Goal: Transaction & Acquisition: Purchase product/service

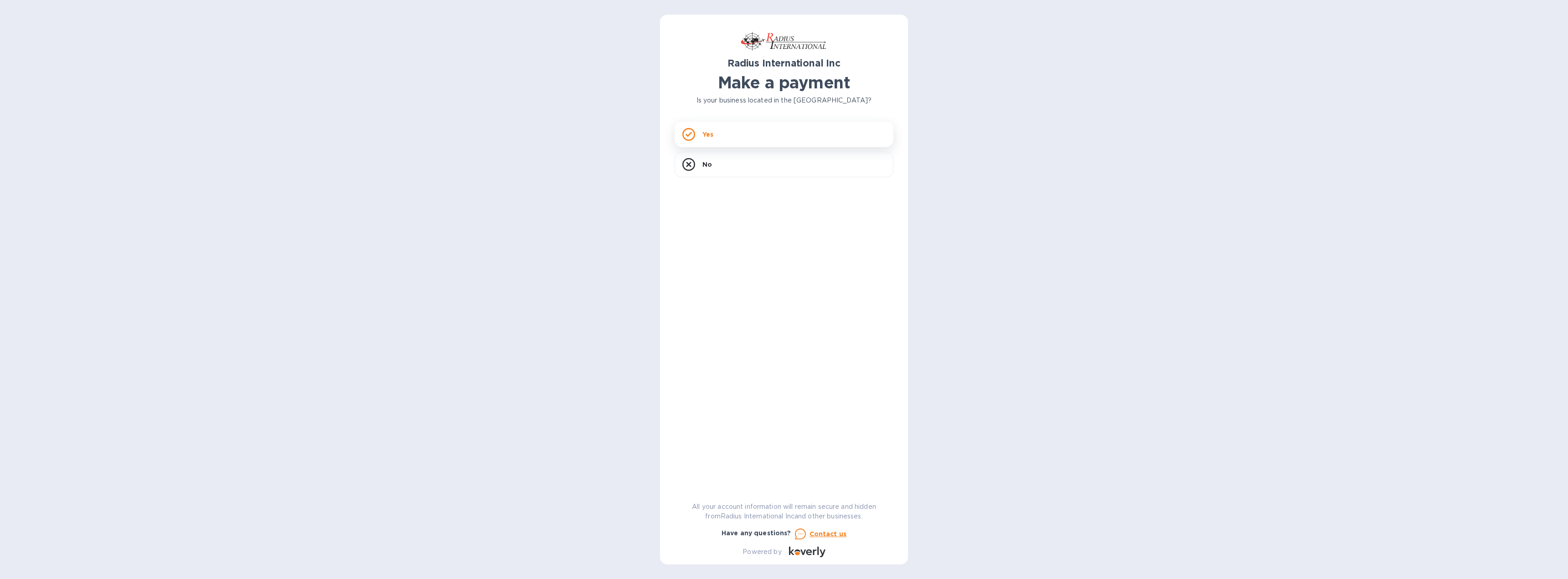
click at [701, 134] on div "Yes" at bounding box center [783, 134] width 219 height 26
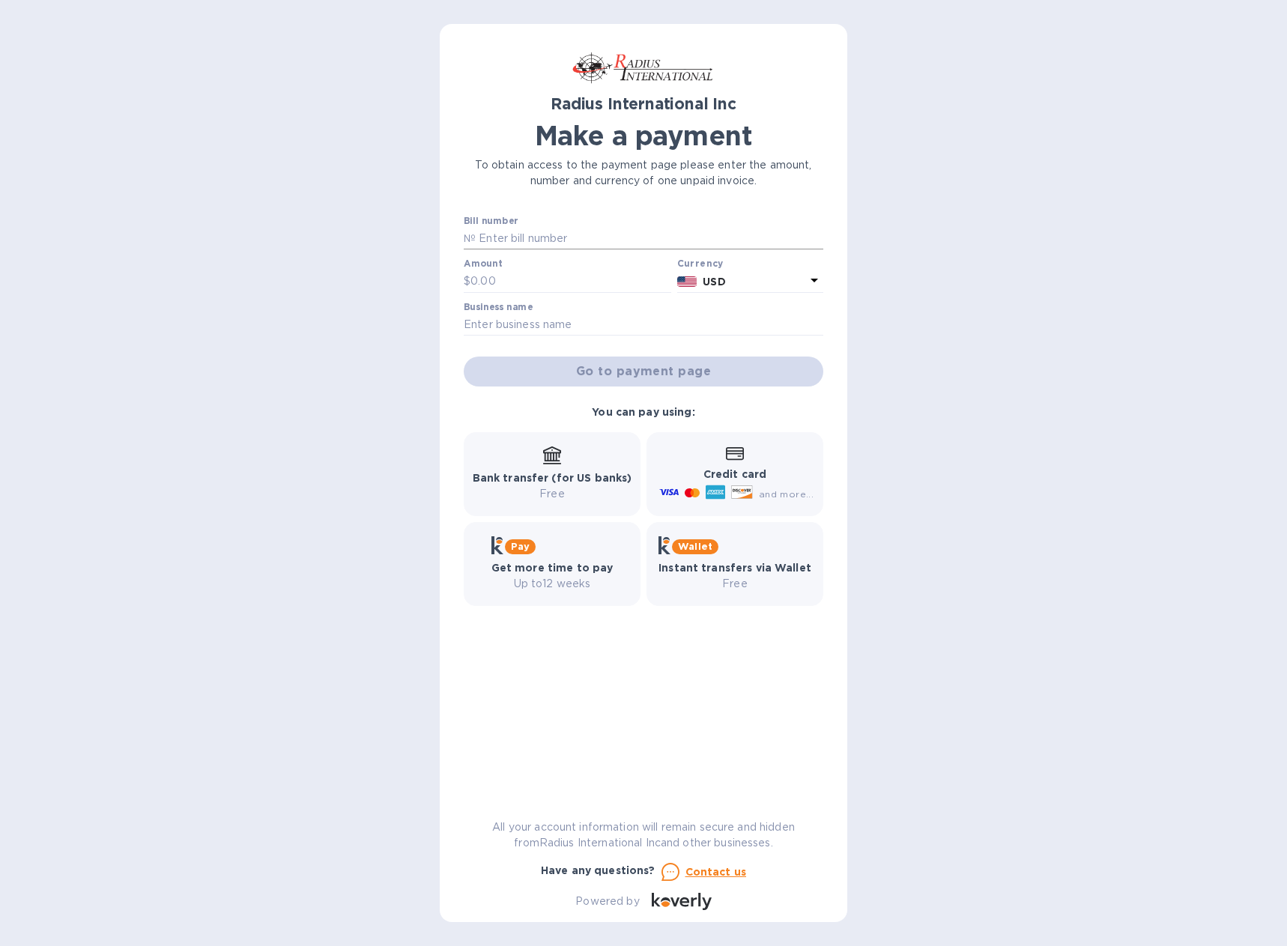
click at [596, 238] on input "text" at bounding box center [649, 239] width 347 height 22
type input "SAI00097188"
click at [559, 278] on input "text" at bounding box center [570, 281] width 201 height 22
type input "1,521.14"
click at [582, 327] on input "text" at bounding box center [643, 325] width 359 height 22
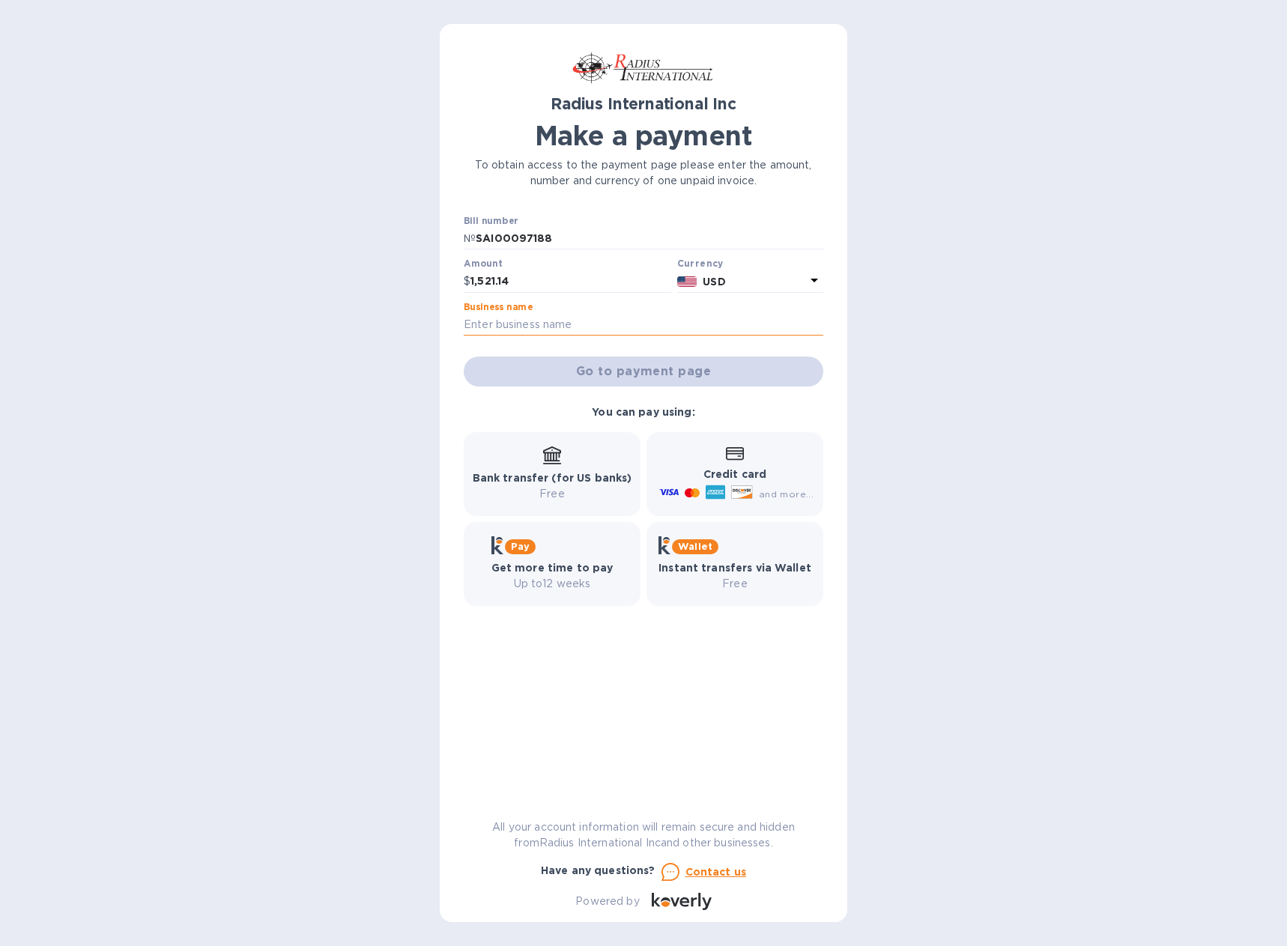
type input "DELCON USA INC."
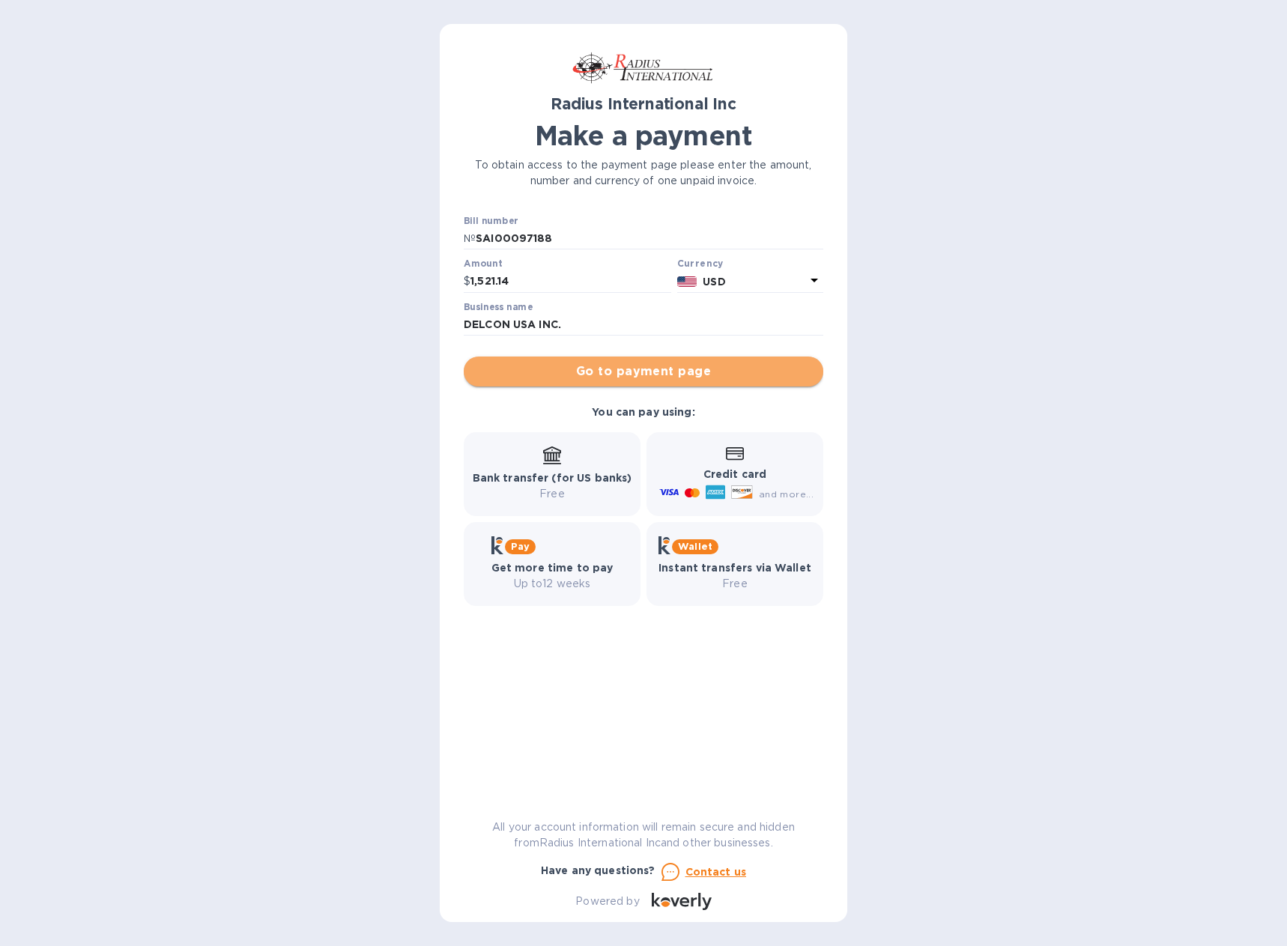
click at [698, 368] on span "Go to payment page" at bounding box center [643, 371] width 335 height 18
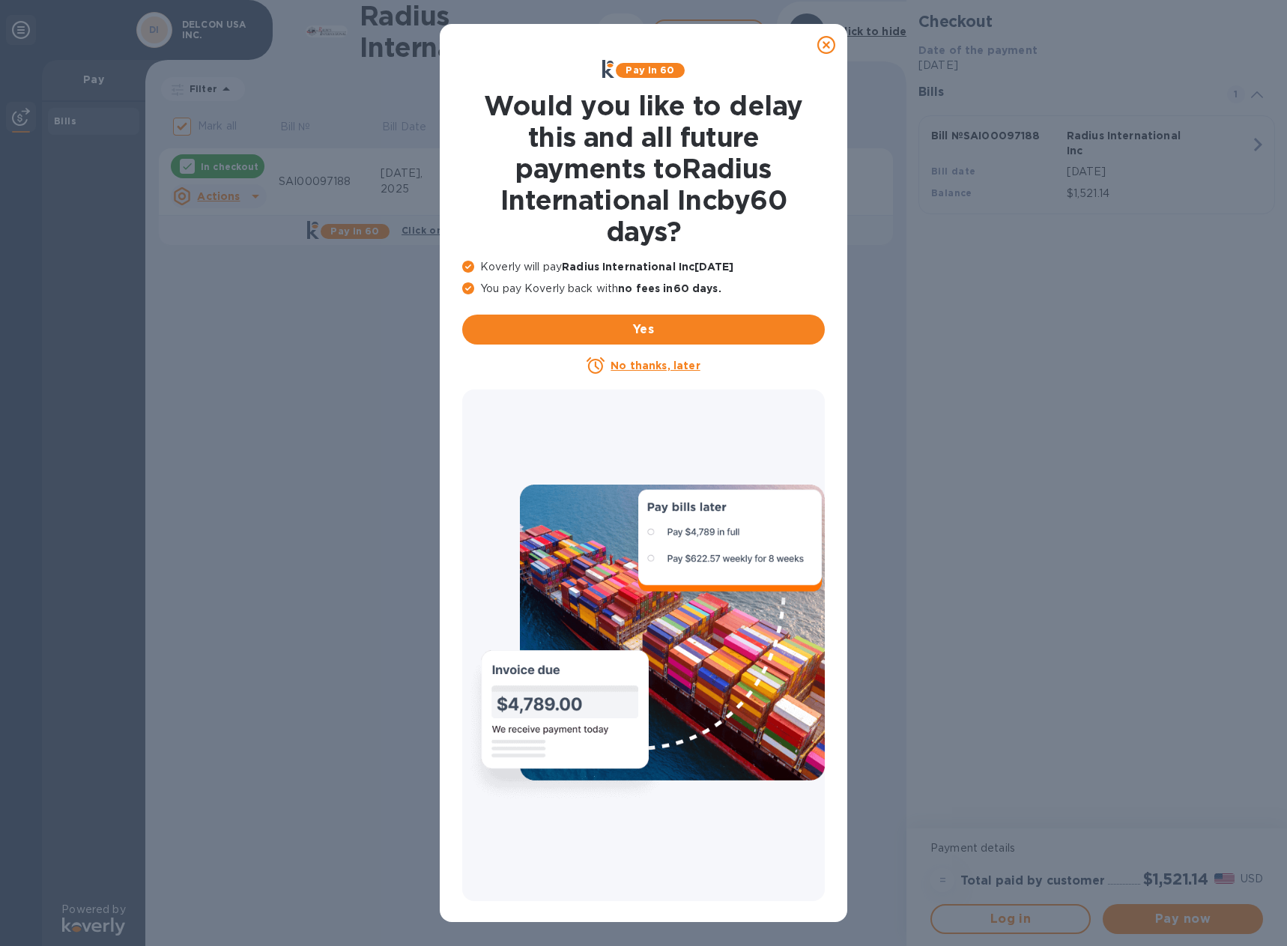
click at [675, 365] on u "No thanks, later" at bounding box center [654, 365] width 89 height 12
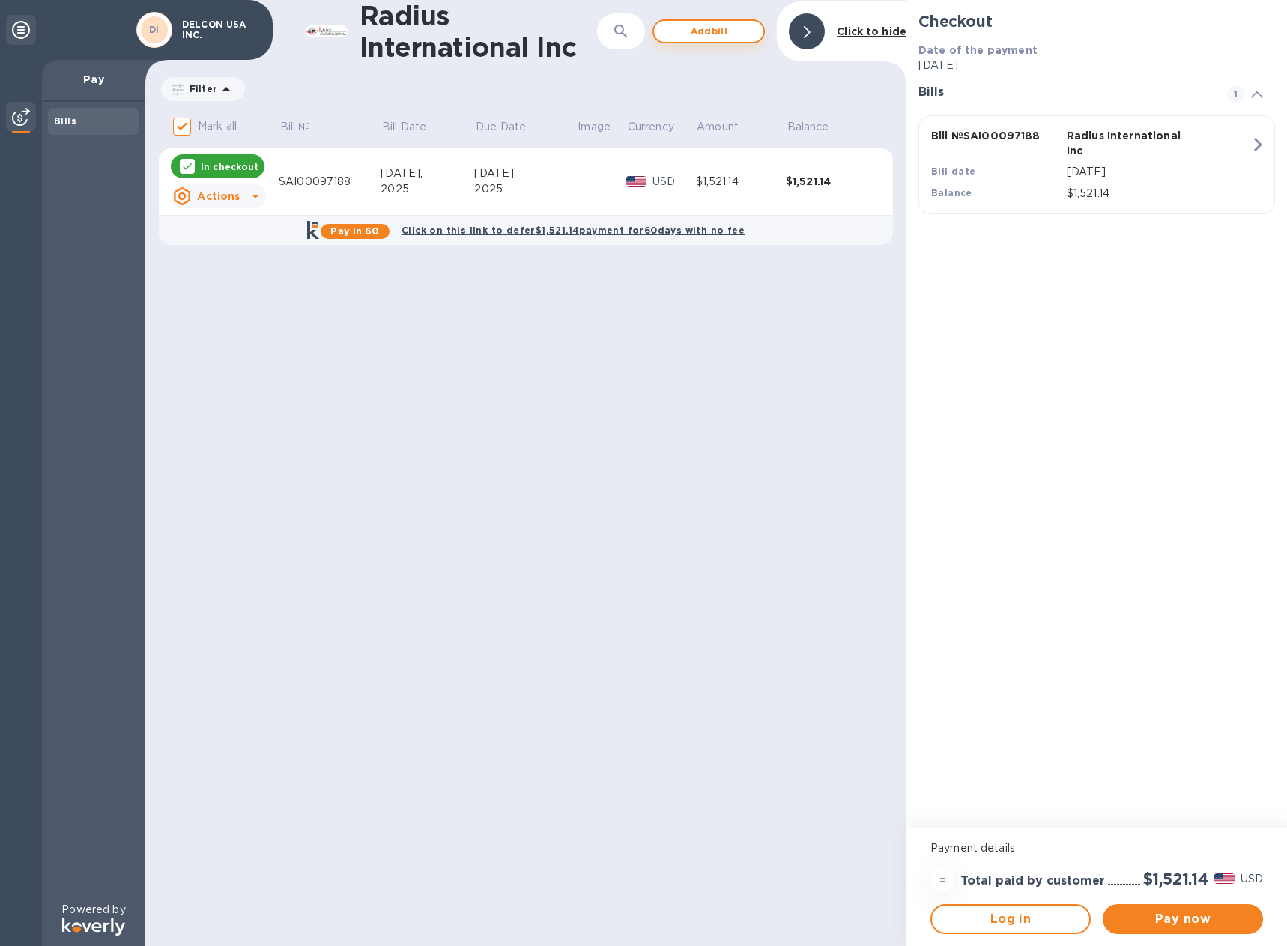
click at [687, 29] on span "Add bill" at bounding box center [708, 31] width 85 height 18
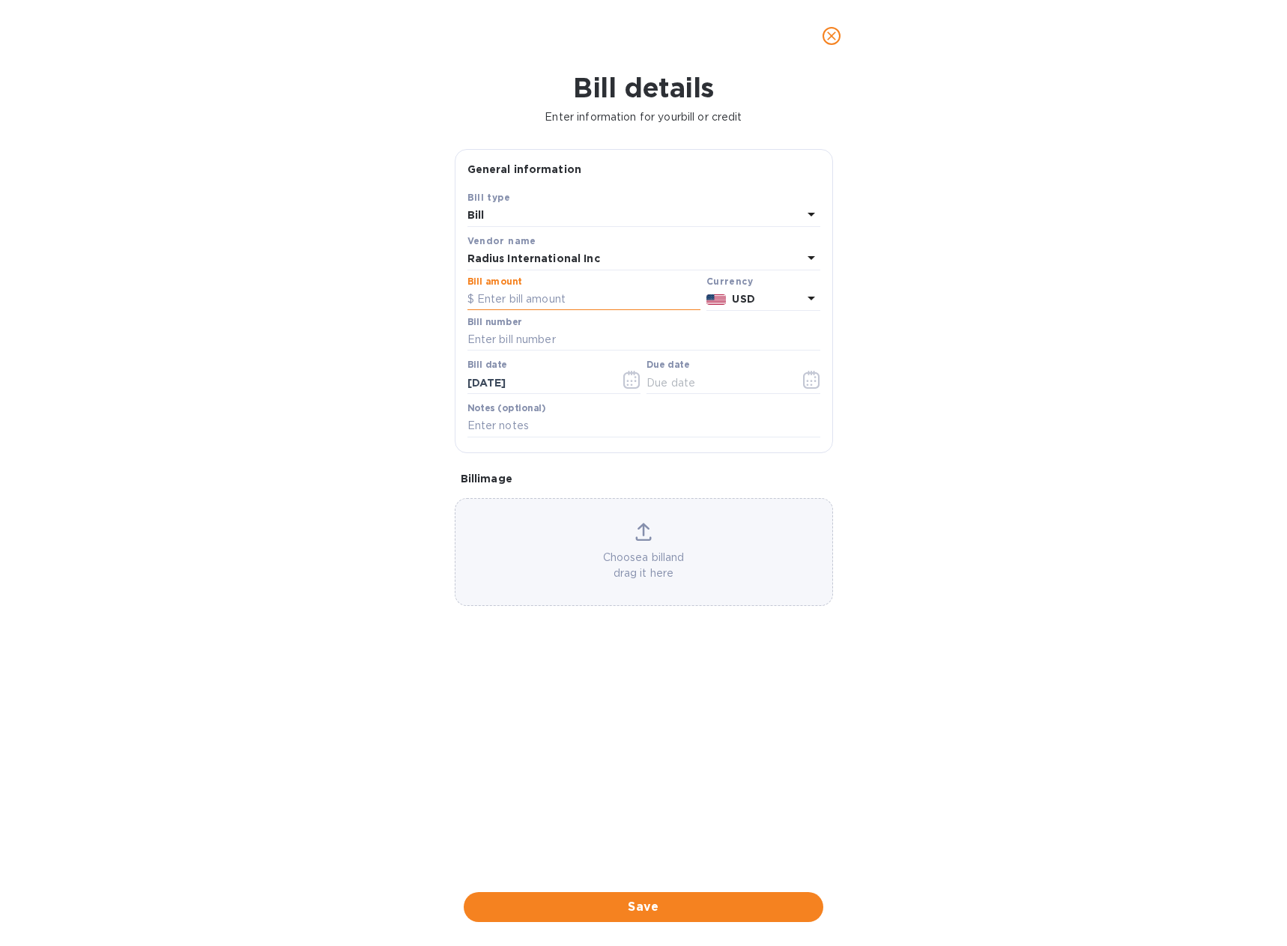
click at [580, 299] on input "text" at bounding box center [583, 299] width 233 height 22
type input "8,074.44"
click at [579, 339] on input "text" at bounding box center [643, 340] width 353 height 22
type input "SAI00097188/A"
click at [660, 899] on span "Save" at bounding box center [643, 907] width 335 height 18
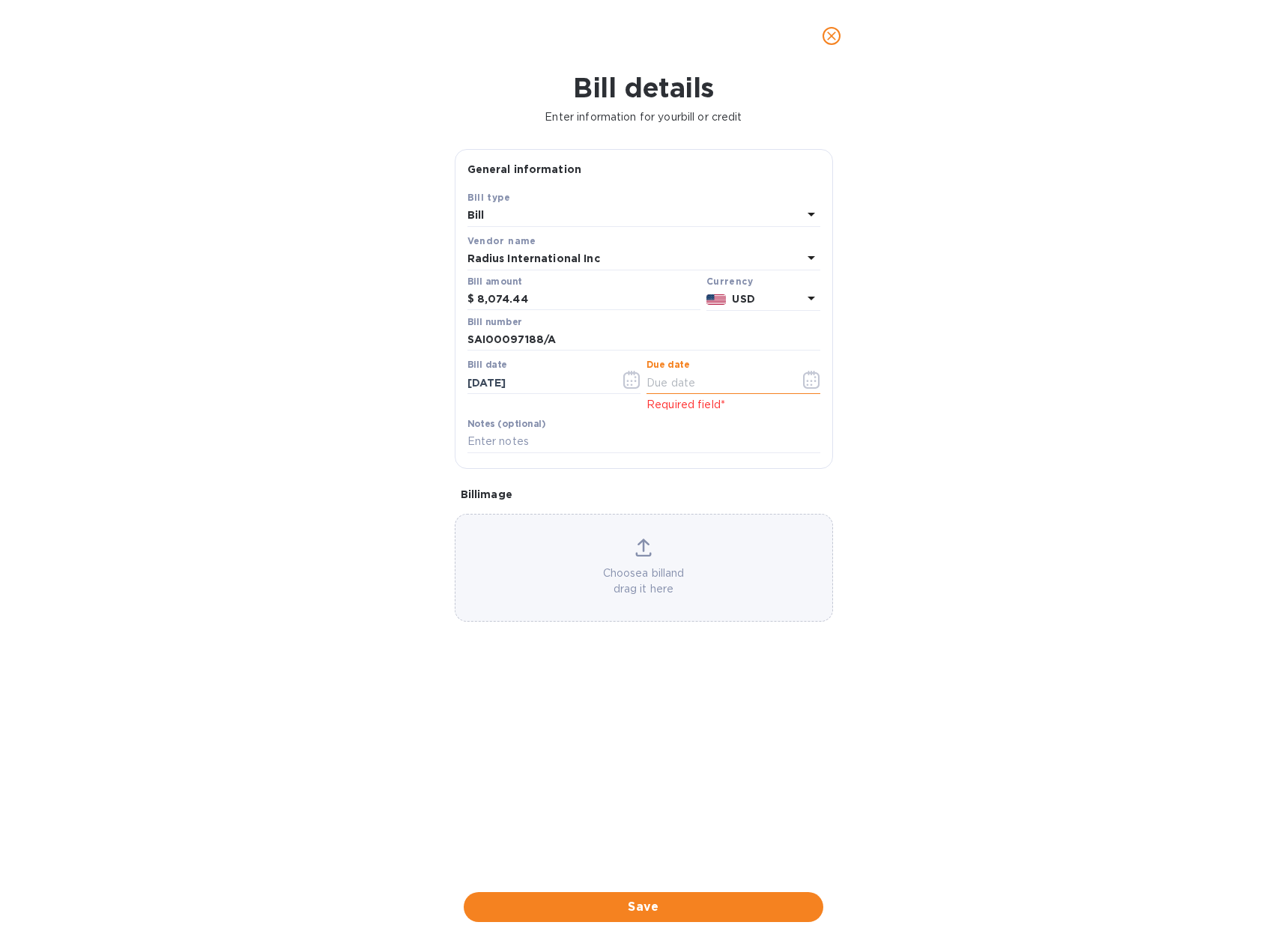
click at [727, 387] on input "text" at bounding box center [717, 382] width 142 height 22
click at [805, 380] on icon "button" at bounding box center [811, 380] width 17 height 18
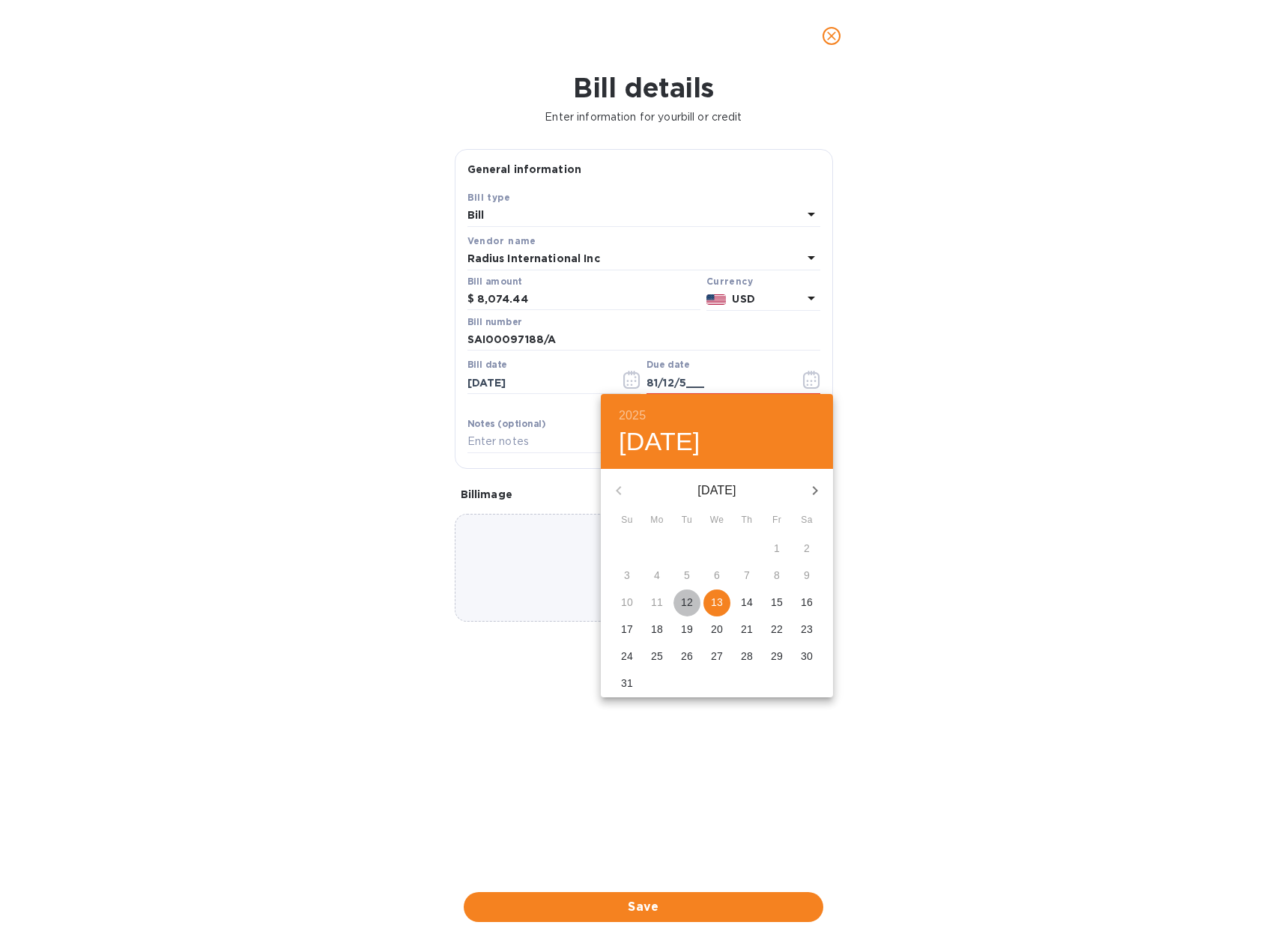
click at [688, 598] on p "12" at bounding box center [687, 602] width 12 height 15
type input "[DATE]"
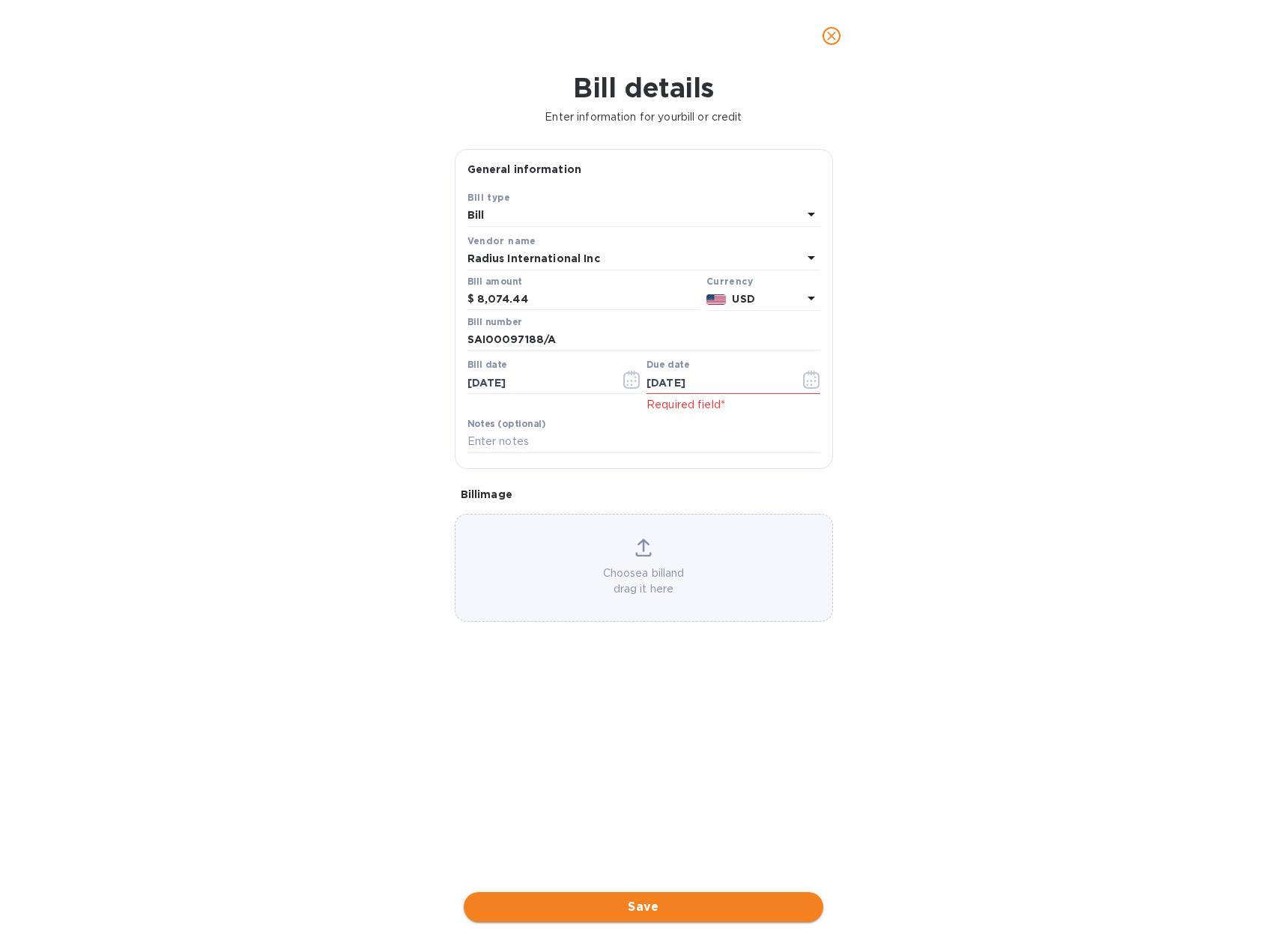
click at [707, 908] on span "Save" at bounding box center [643, 907] width 335 height 18
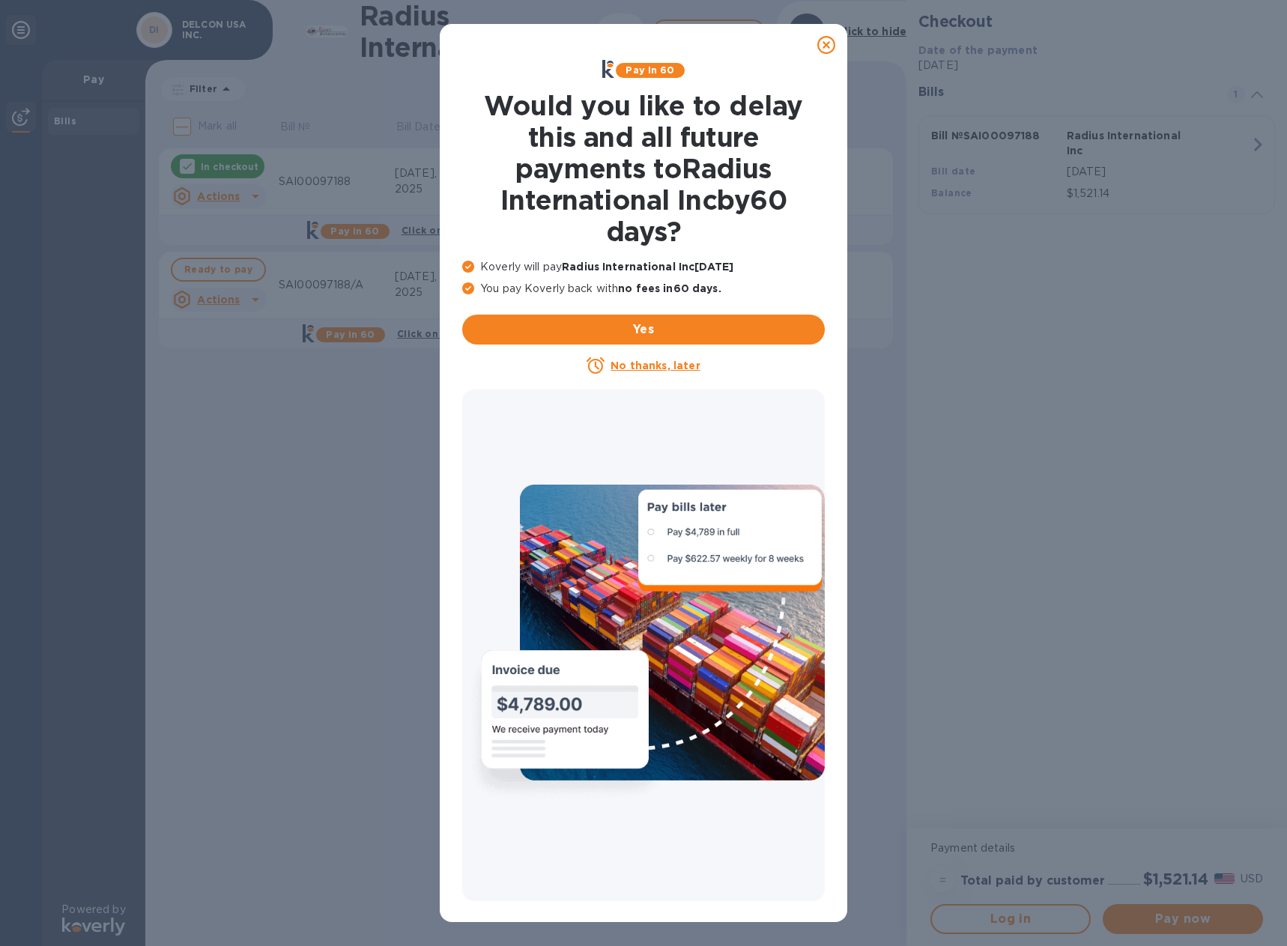
click at [666, 368] on u "No thanks, later" at bounding box center [654, 365] width 89 height 12
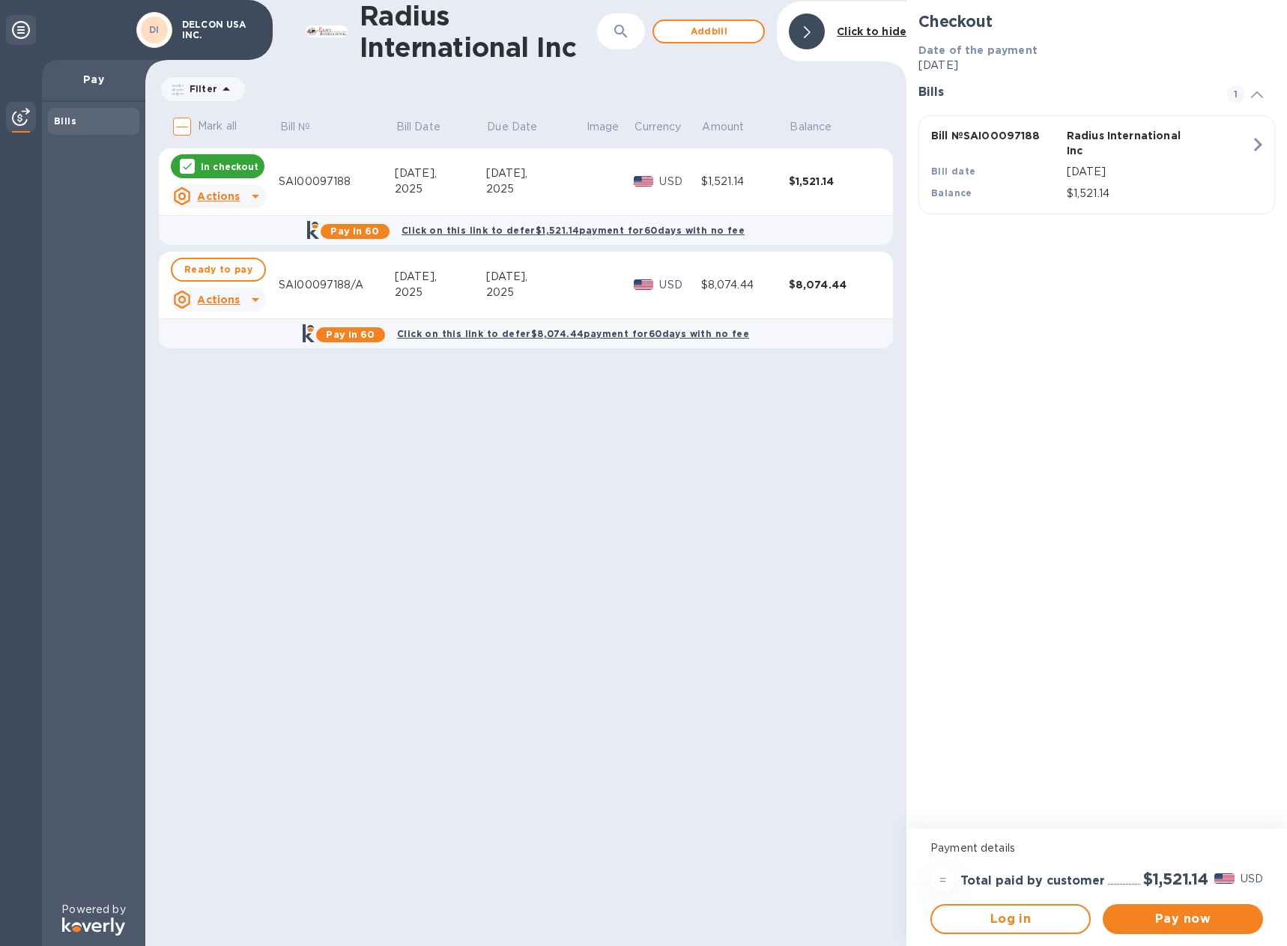
click at [254, 190] on icon at bounding box center [255, 196] width 18 height 18
click at [243, 259] on b "Open bill" at bounding box center [238, 257] width 50 height 12
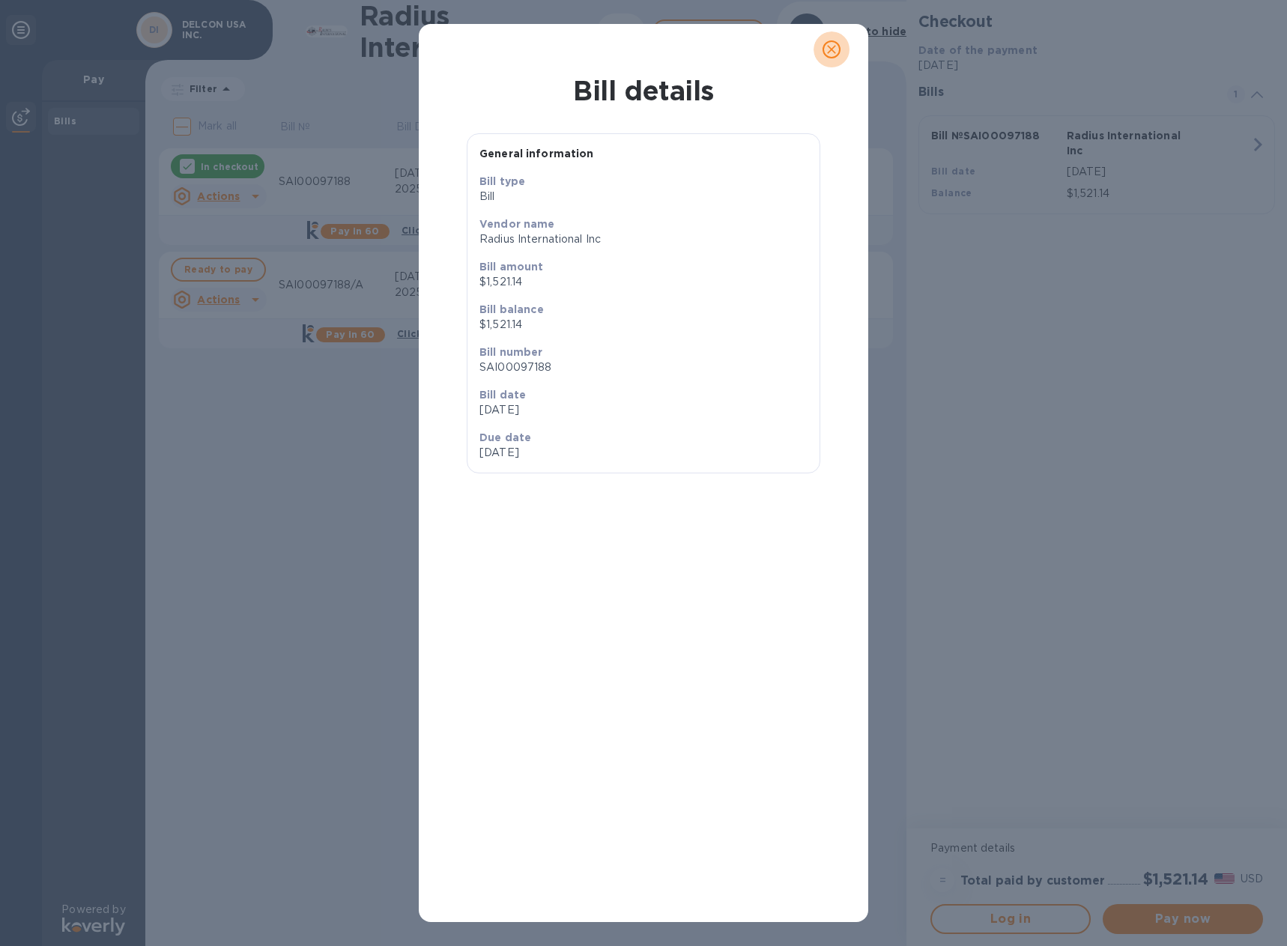
click at [832, 48] on icon "close" at bounding box center [831, 49] width 9 height 9
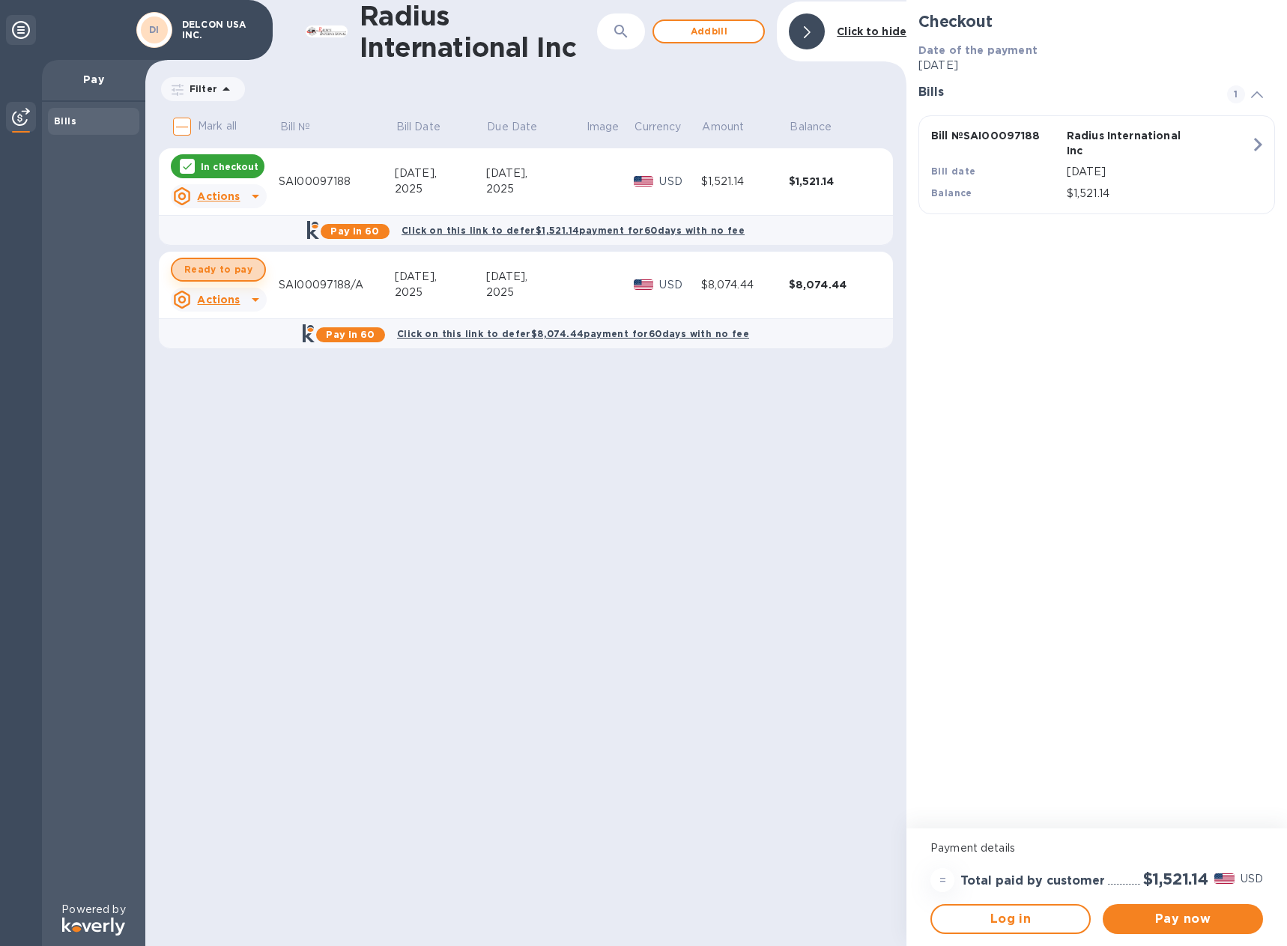
click at [223, 262] on span "Ready to pay" at bounding box center [218, 270] width 68 height 18
checkbox input "true"
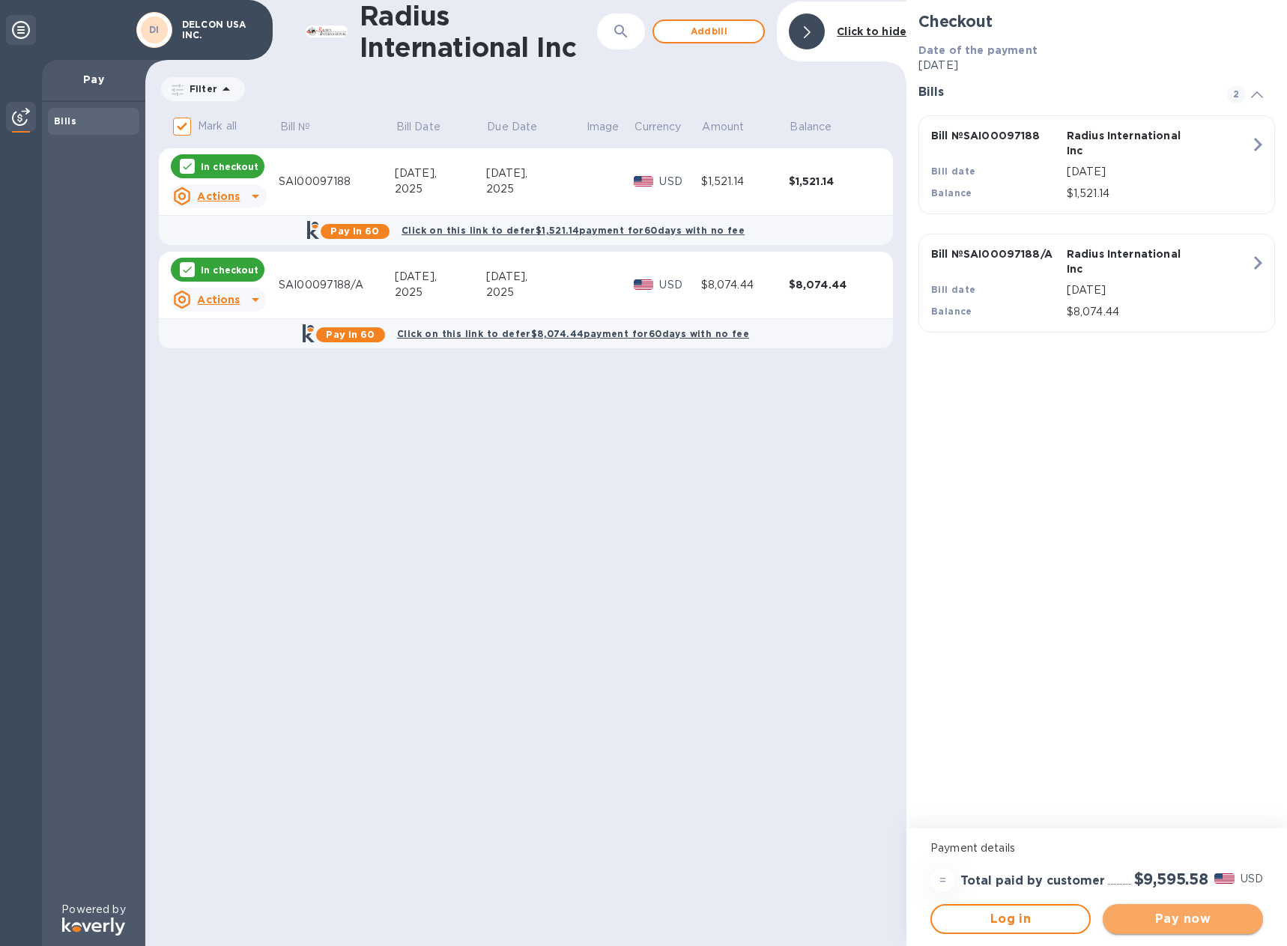
click at [1153, 916] on span "Pay now" at bounding box center [1182, 919] width 136 height 18
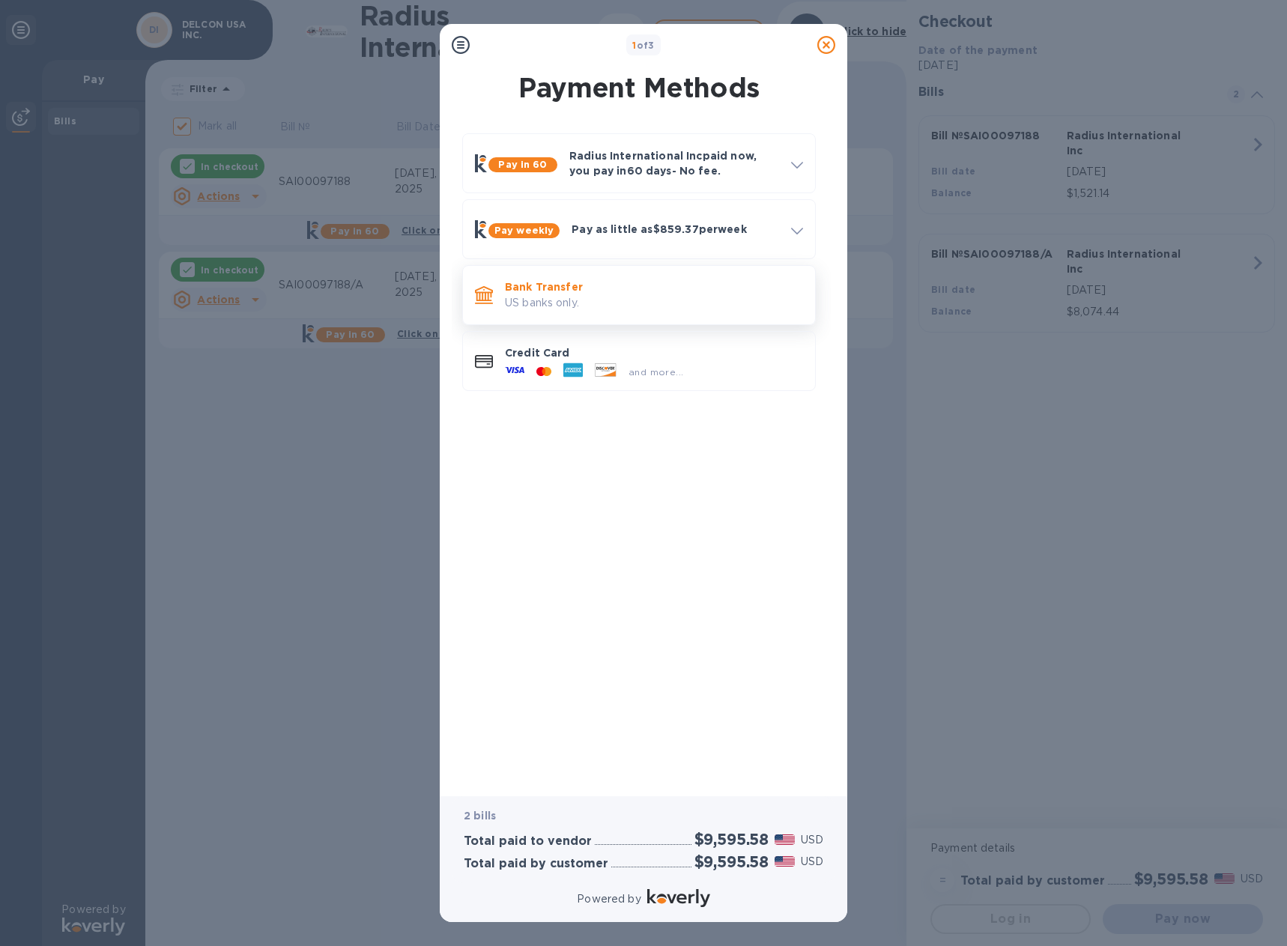
click at [605, 278] on div "Bank Transfer US banks only." at bounding box center [654, 294] width 310 height 43
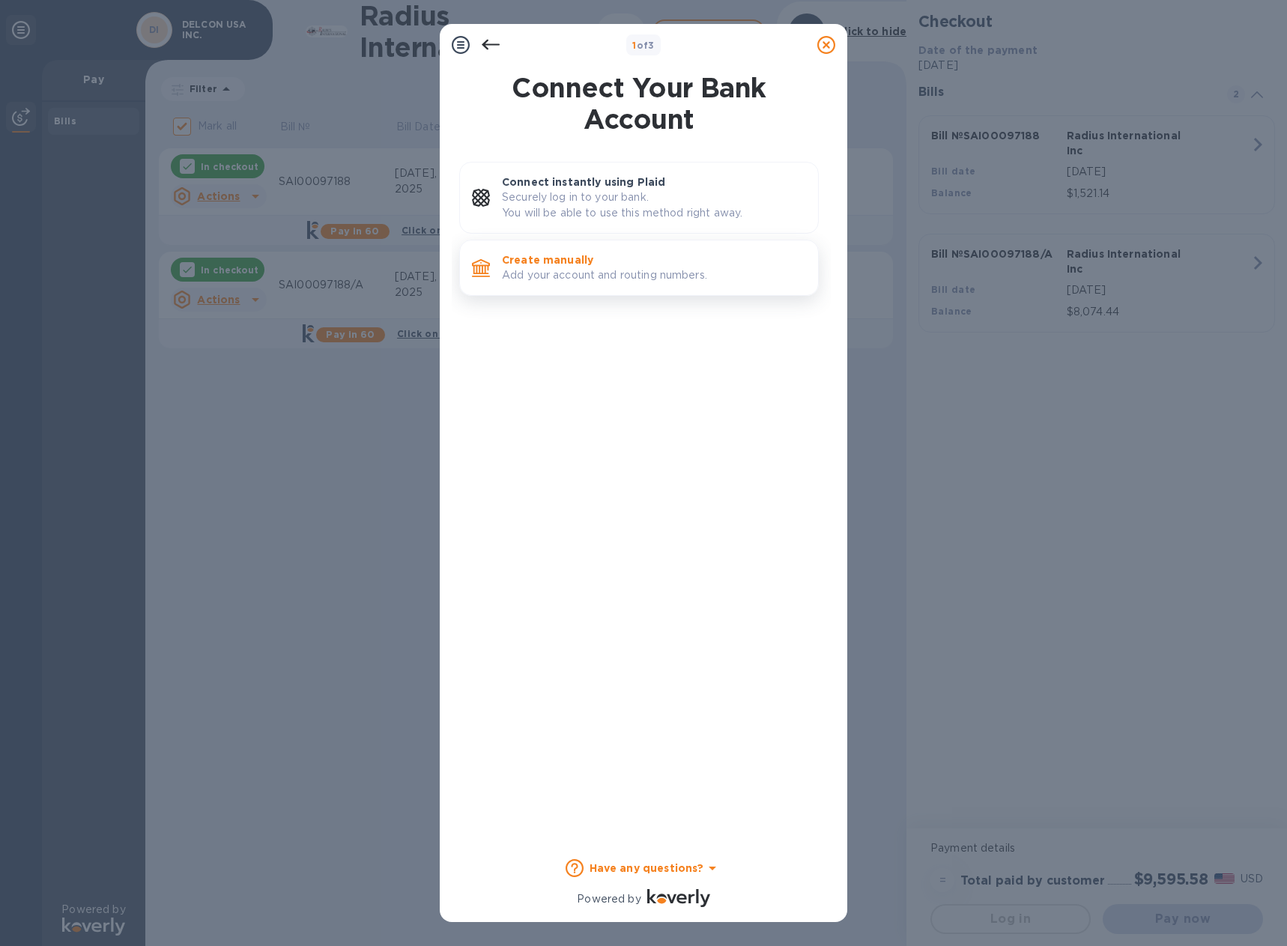
click at [601, 273] on p "Add your account and routing numbers." at bounding box center [654, 275] width 304 height 16
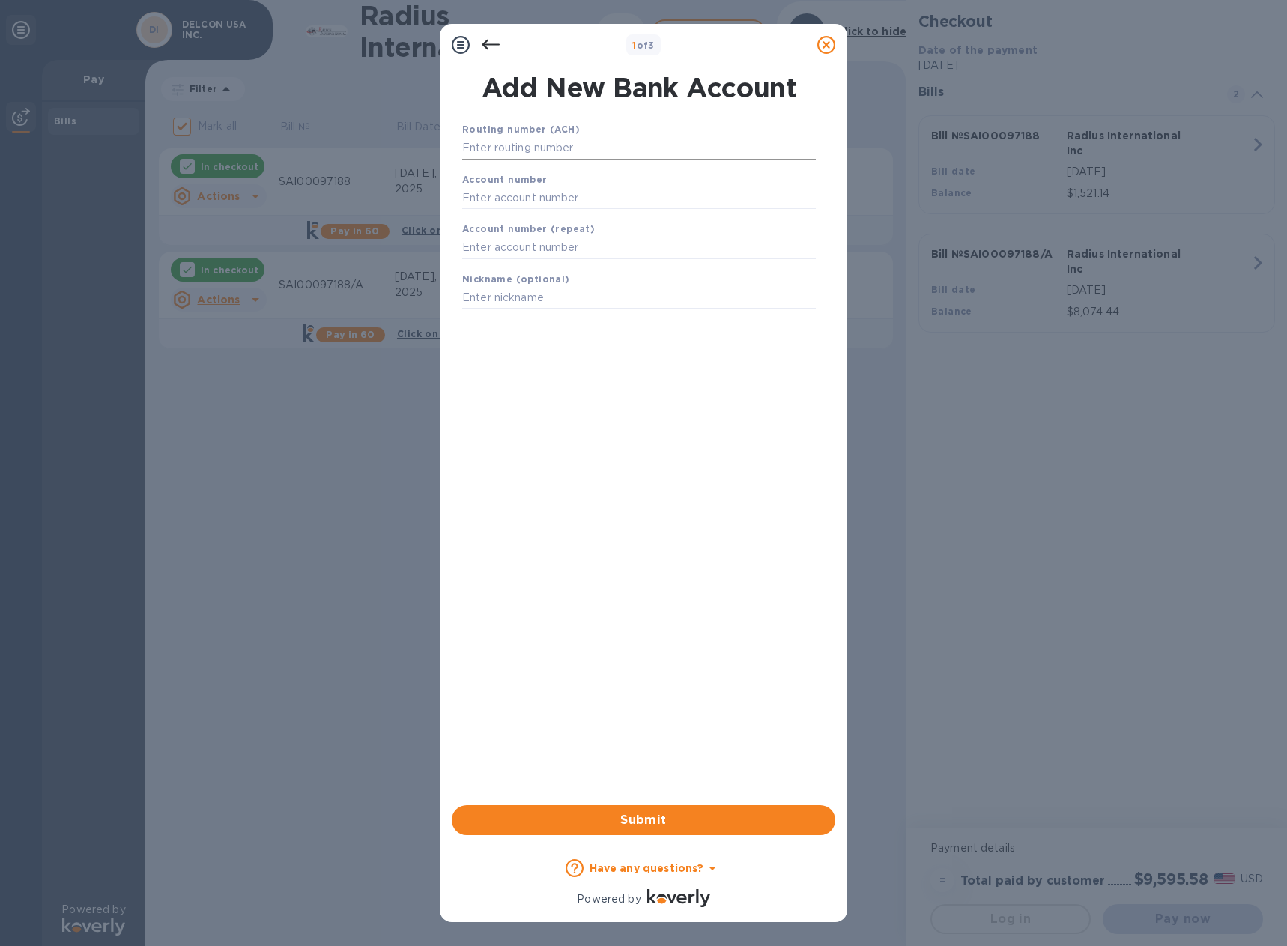
click at [596, 149] on input "text" at bounding box center [638, 148] width 353 height 22
paste input "053100300"
type input "053100300"
click at [568, 218] on input "text" at bounding box center [638, 216] width 353 height 22
paste input "000131797494"
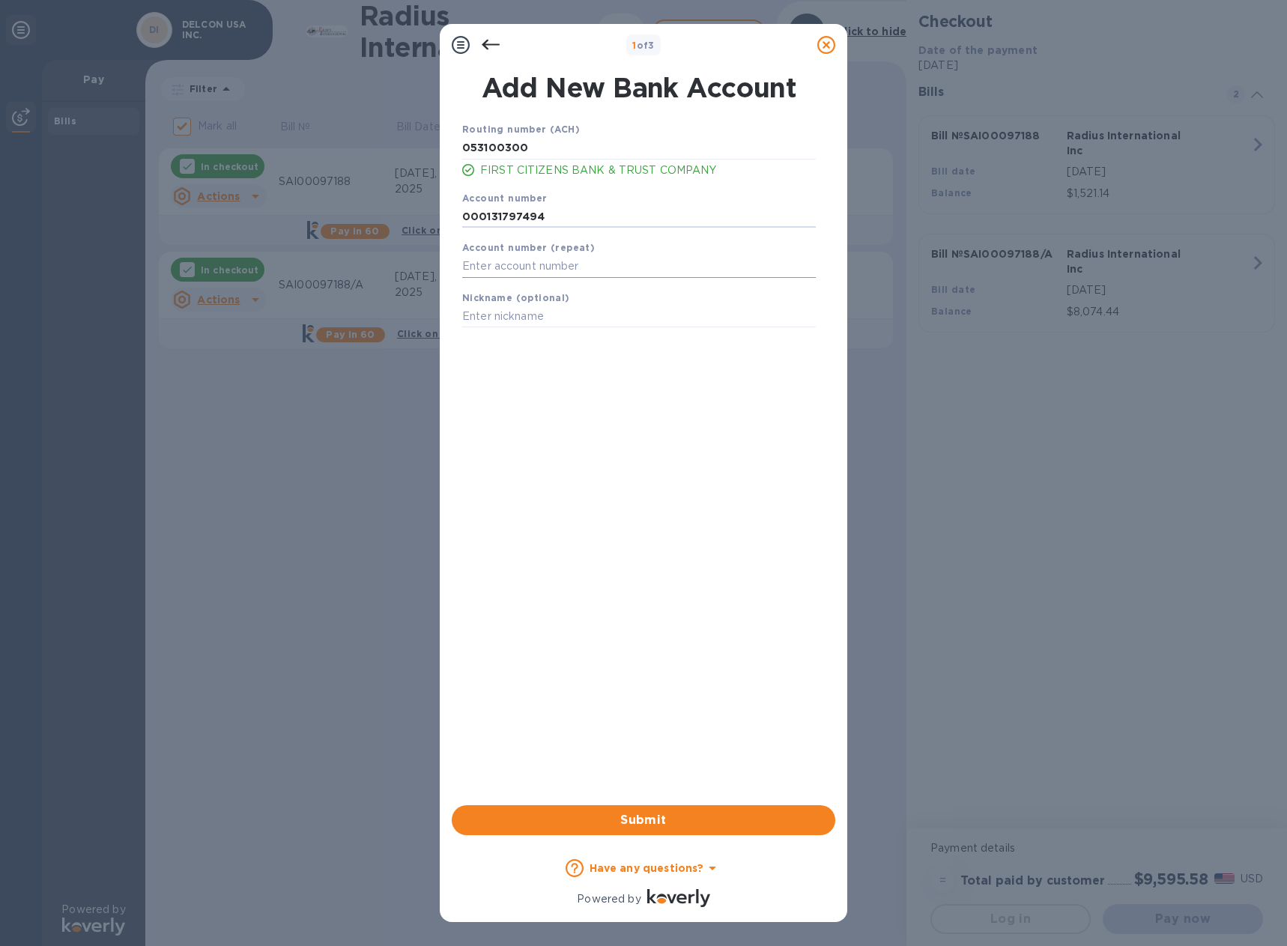
type input "000131797494"
click at [556, 264] on input "text" at bounding box center [638, 266] width 353 height 22
paste input "000131797494"
type input "000131797494"
click at [562, 315] on input "text" at bounding box center [638, 317] width 353 height 22
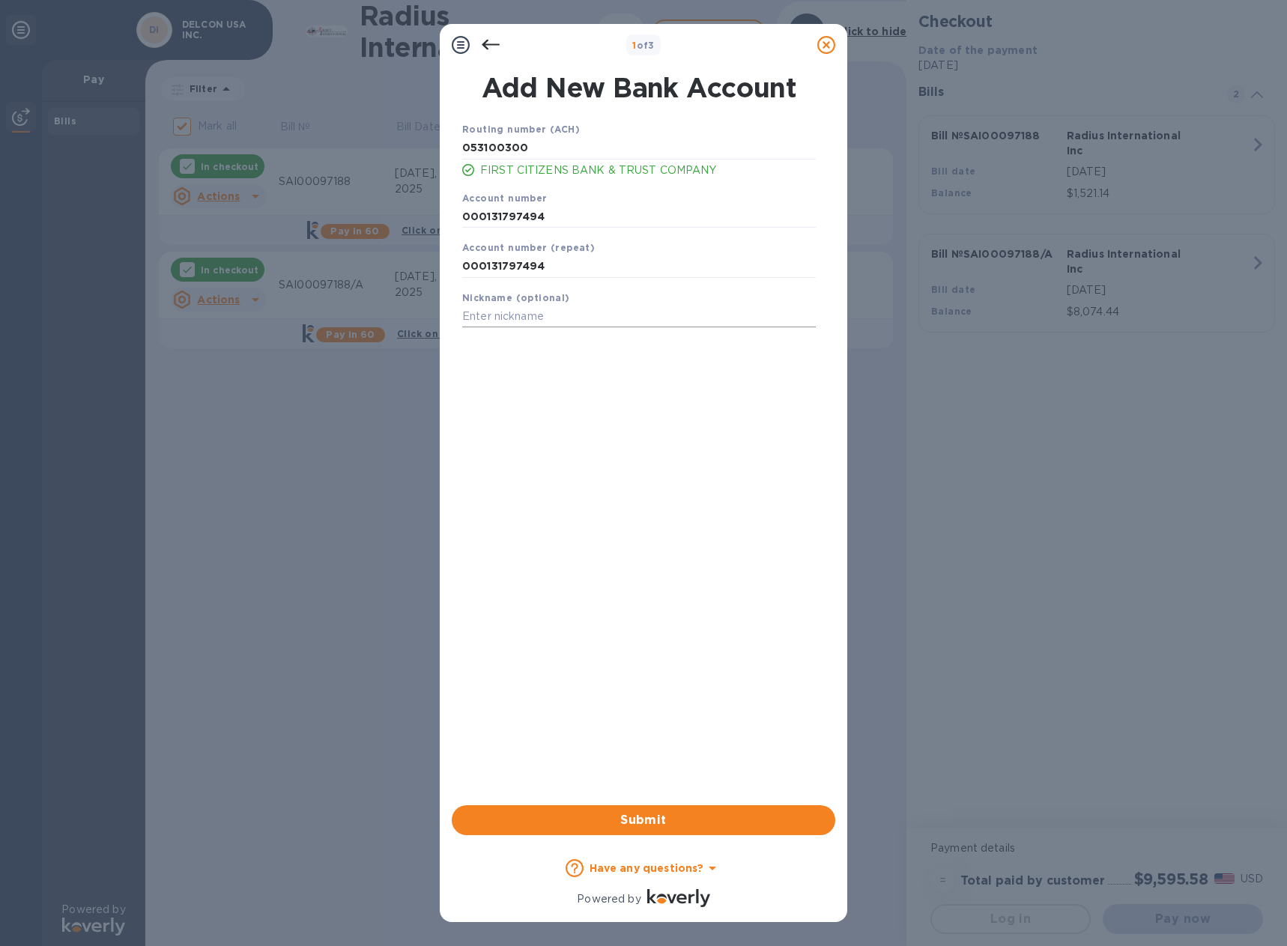
click at [538, 315] on input "text" at bounding box center [638, 317] width 353 height 22
paste input "First Citizens Bank & Trust Co."
type input "First Citizens Bank & Trust Co."
click at [647, 814] on span "Submit" at bounding box center [643, 820] width 359 height 18
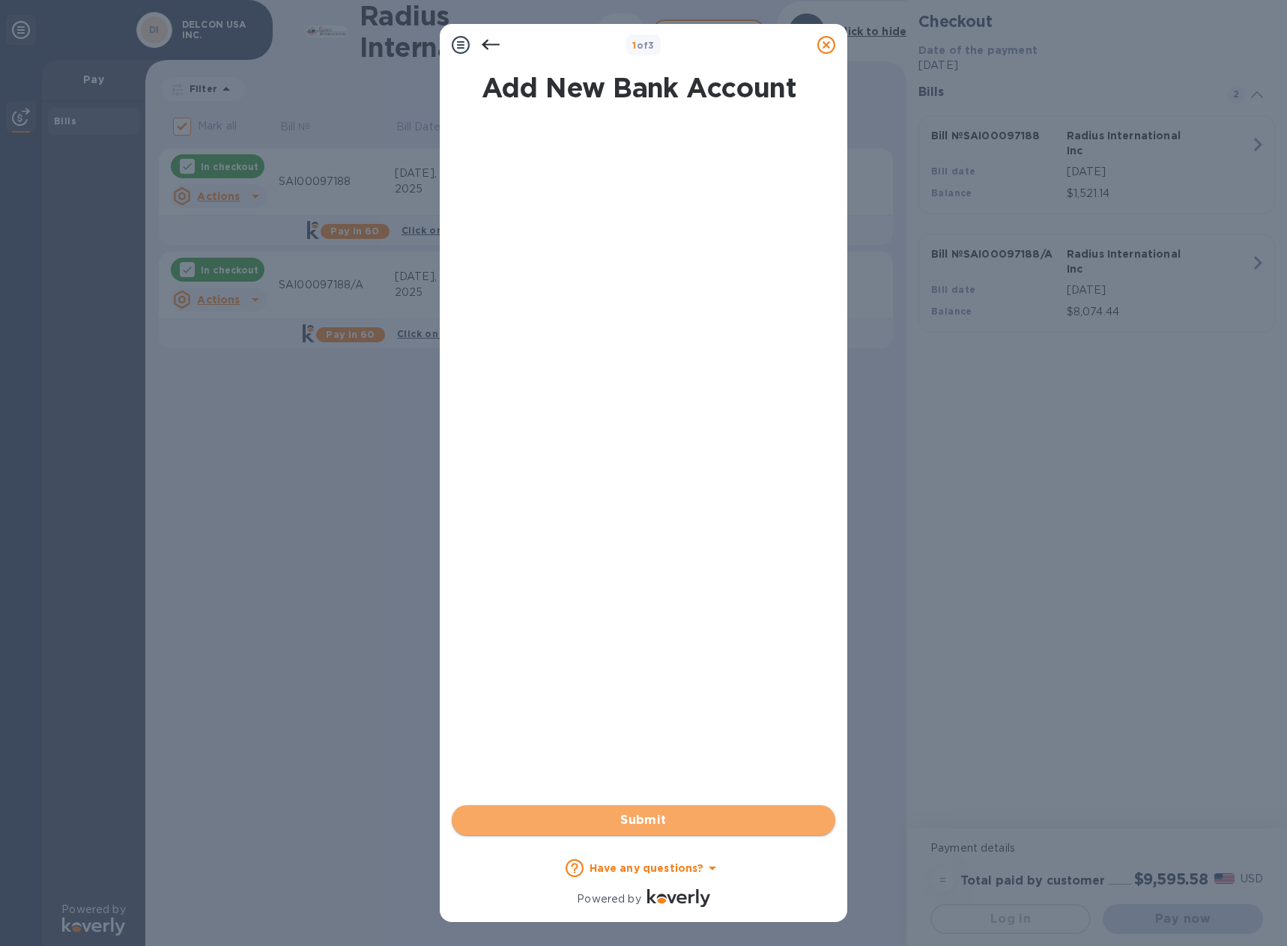
click at [667, 816] on span "Submit" at bounding box center [643, 820] width 359 height 18
